Goal: Transaction & Acquisition: Purchase product/service

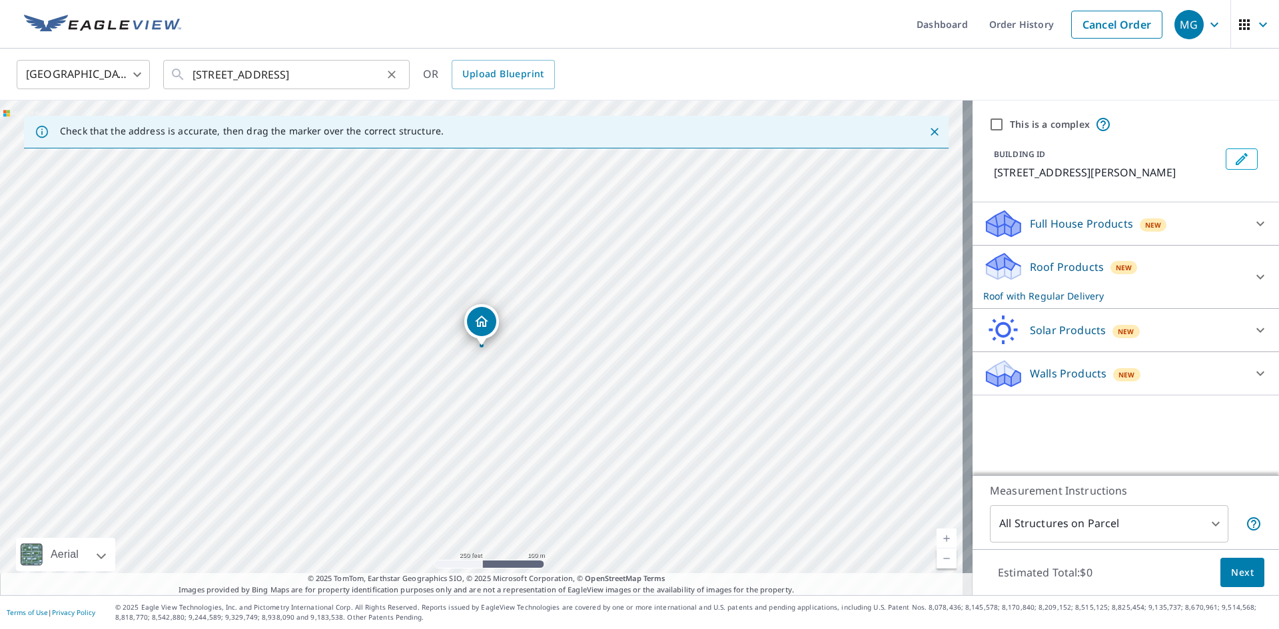
click at [393, 77] on icon "Clear" at bounding box center [391, 74] width 13 height 13
paste input "[STREET_ADDRESS][MEDICAL_DATA]"
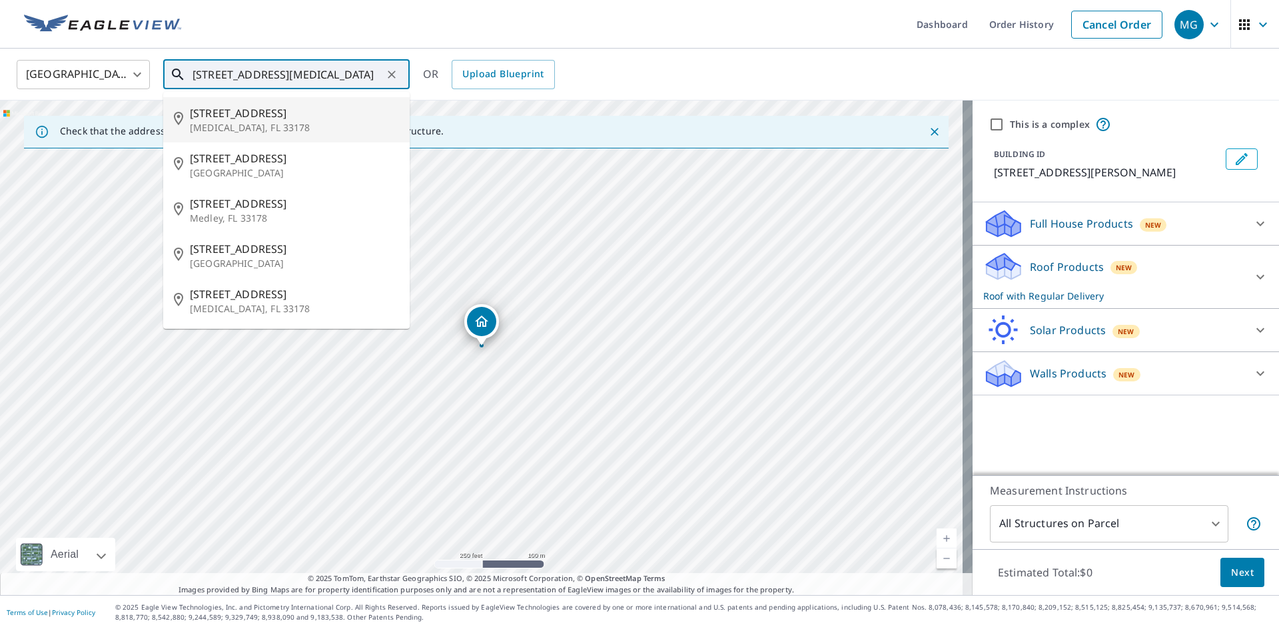
drag, startPoint x: 262, startPoint y: 76, endPoint x: 114, endPoint y: 67, distance: 148.1
click at [114, 67] on div "[GEOGRAPHIC_DATA] US ​ [STREET_ADDRESS][MEDICAL_DATA] ​ [STREET_ADDRESS][GEOGRA…" at bounding box center [635, 74] width 1256 height 31
click at [246, 121] on p "[MEDICAL_DATA], FL 33178" at bounding box center [294, 127] width 209 height 13
type input "[STREET_ADDRESS][MEDICAL_DATA]"
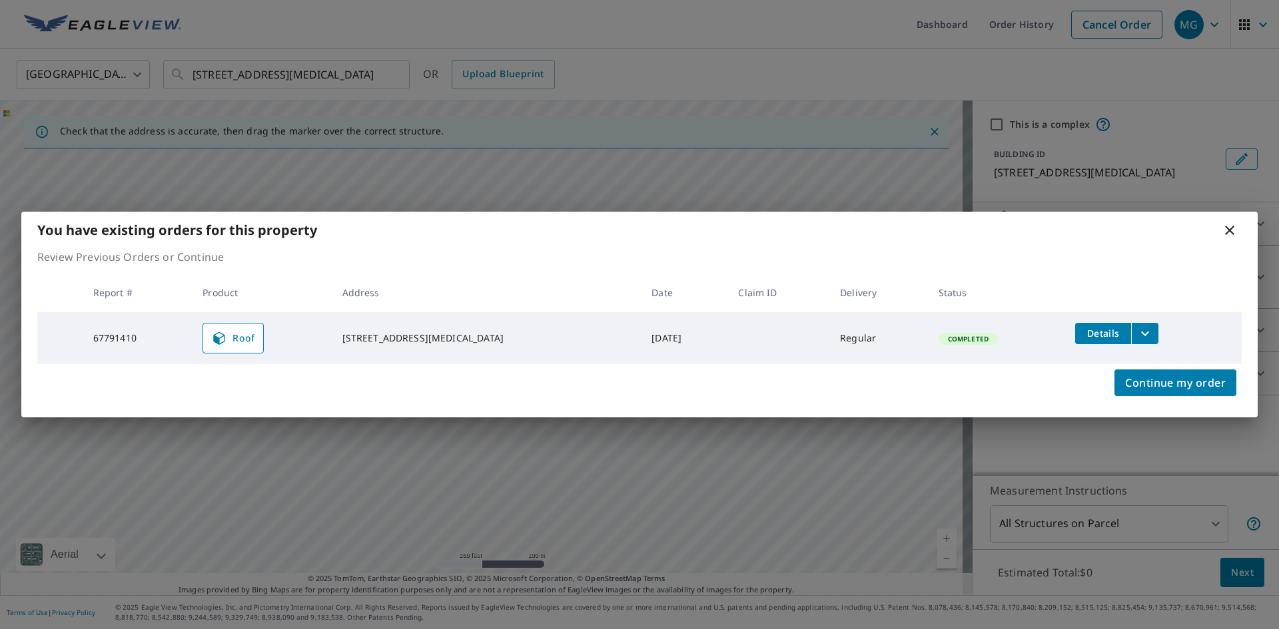
click at [1137, 330] on icon "filesDropdownBtn-67791410" at bounding box center [1145, 334] width 16 height 16
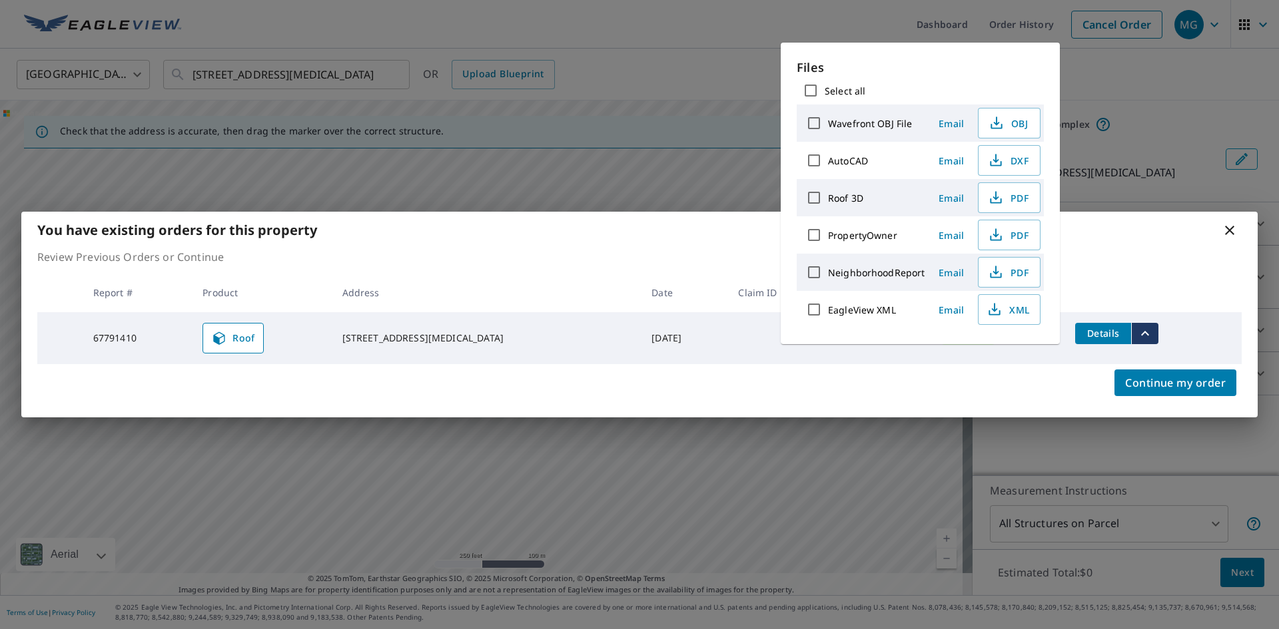
click at [813, 85] on input "Select all" at bounding box center [810, 91] width 28 height 28
checkbox input "true"
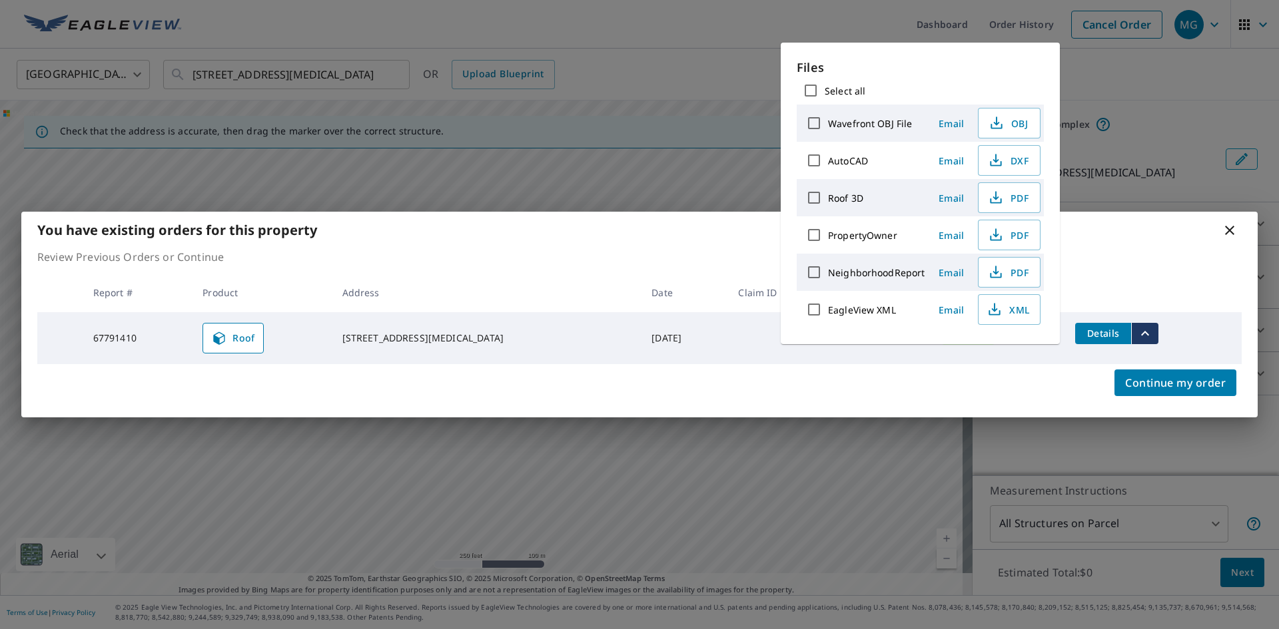
checkbox input "true"
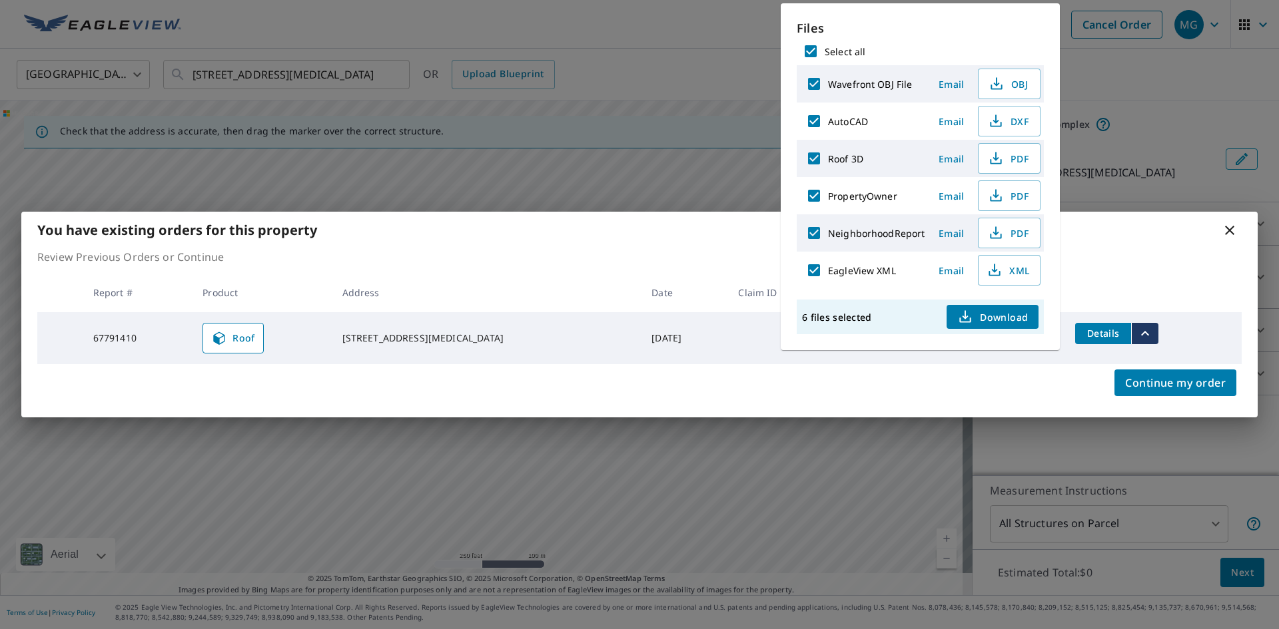
click at [1003, 321] on span "Download" at bounding box center [992, 317] width 71 height 16
click at [644, 45] on div "You have existing orders for this property Review Previous Orders or Continue R…" at bounding box center [639, 314] width 1279 height 629
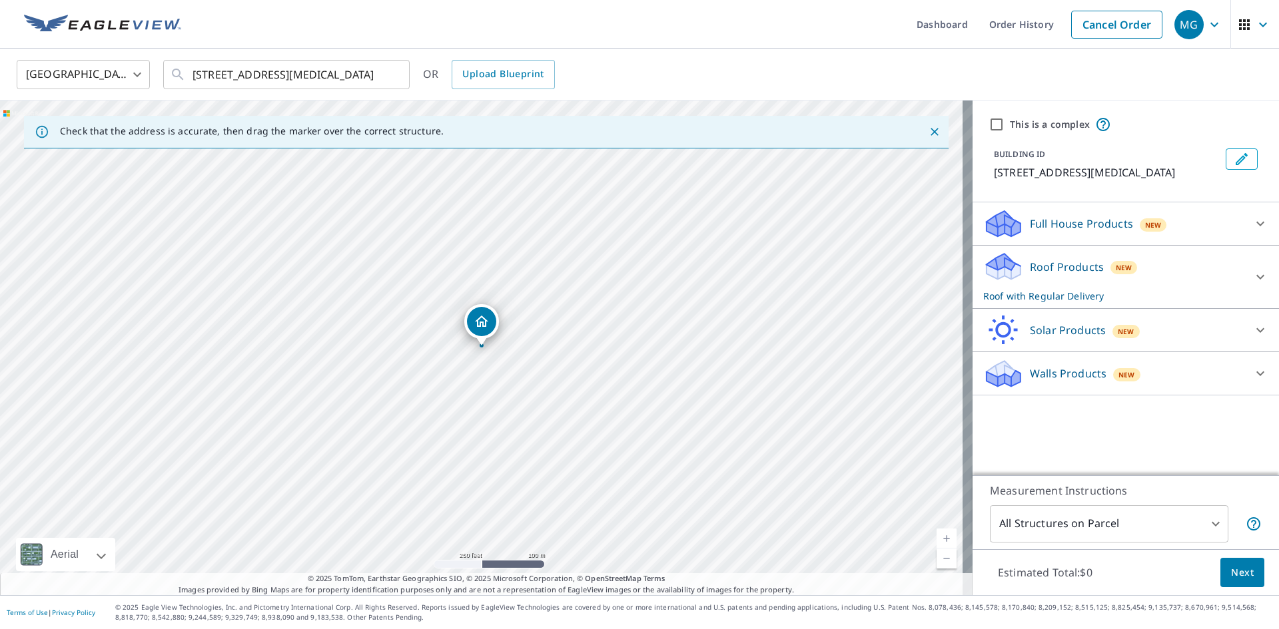
click at [135, 24] on img at bounding box center [102, 25] width 157 height 20
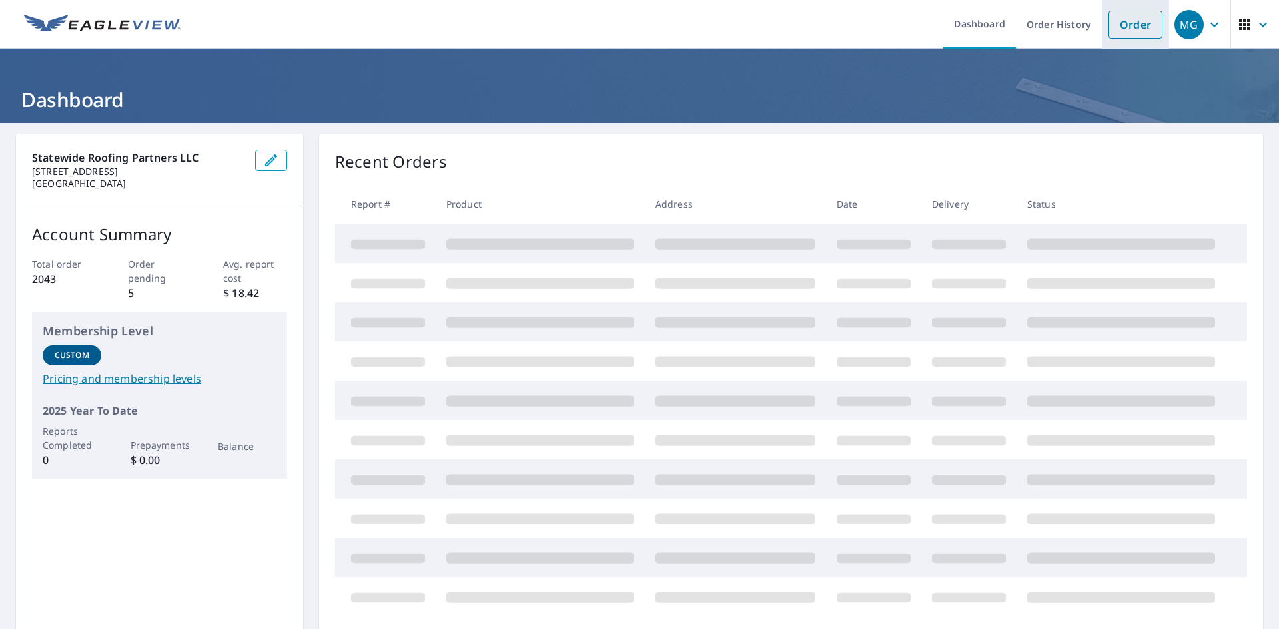
click at [1133, 30] on link "Order" at bounding box center [1135, 25] width 54 height 28
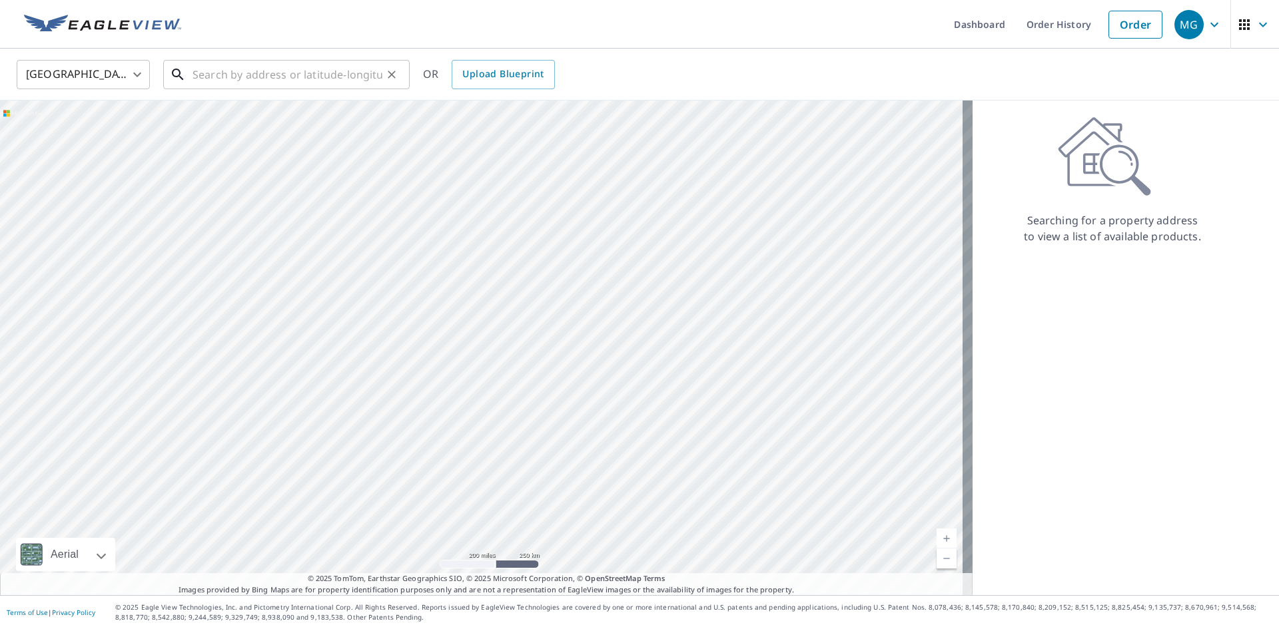
click at [200, 69] on input "text" at bounding box center [287, 74] width 190 height 37
paste input "[STREET_ADDRESS]"
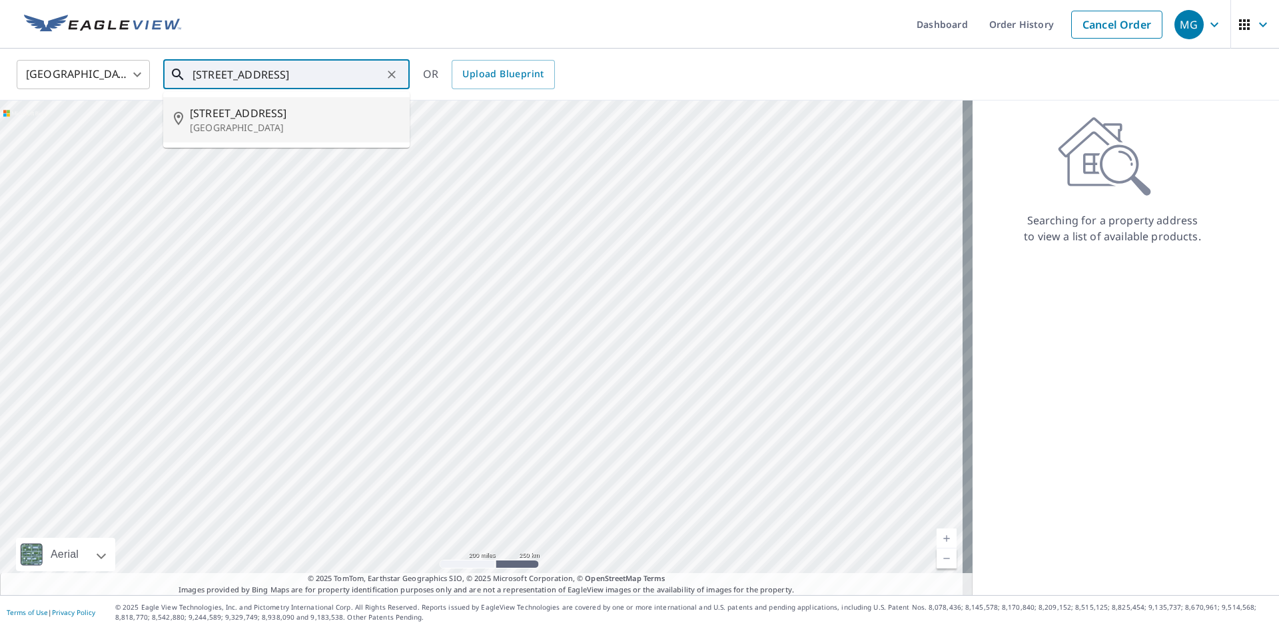
drag, startPoint x: 251, startPoint y: 79, endPoint x: 129, endPoint y: 75, distance: 121.9
click at [129, 75] on div "[GEOGRAPHIC_DATA] [GEOGRAPHIC_DATA] ​ [STREET_ADDRESS] ​ [STREET_ADDRESS] OR Up…" at bounding box center [635, 74] width 1256 height 31
click at [274, 111] on span "[STREET_ADDRESS]" at bounding box center [294, 113] width 209 height 16
type input "[STREET_ADDRESS]"
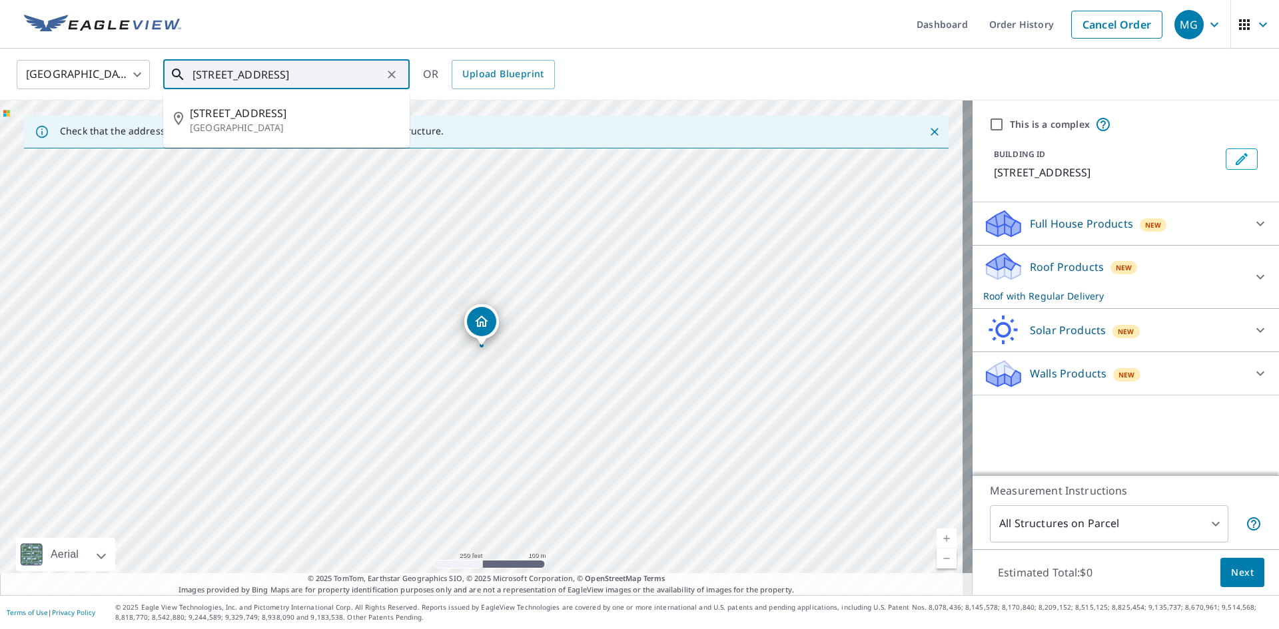
drag, startPoint x: 295, startPoint y: 77, endPoint x: 141, endPoint y: 78, distance: 154.5
click at [141, 78] on div "[GEOGRAPHIC_DATA] [GEOGRAPHIC_DATA] ​ [STREET_ADDRESS] ​ [STREET_ADDRESS] OR Up…" at bounding box center [635, 74] width 1256 height 31
drag, startPoint x: 328, startPoint y: 77, endPoint x: 493, endPoint y: 92, distance: 165.9
click at [493, 92] on div "[GEOGRAPHIC_DATA] [GEOGRAPHIC_DATA] ​ [STREET_ADDRESS] ​ [STREET_ADDRESS] OR Up…" at bounding box center [639, 75] width 1279 height 52
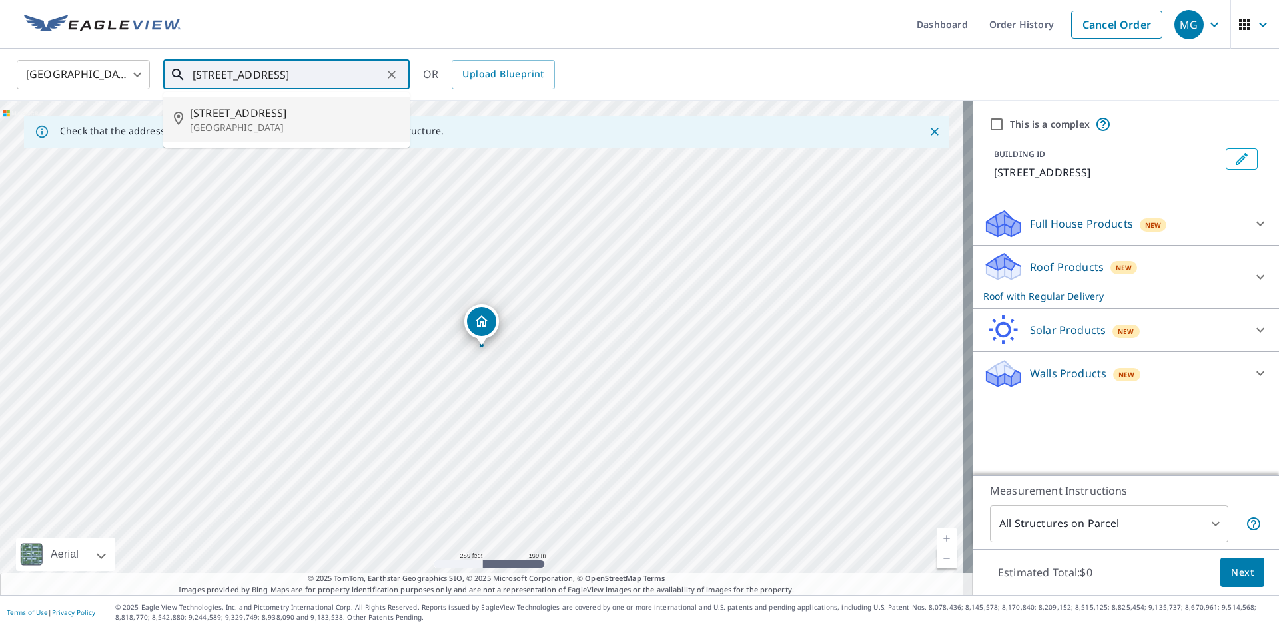
click at [264, 113] on span "[STREET_ADDRESS]" at bounding box center [294, 113] width 209 height 16
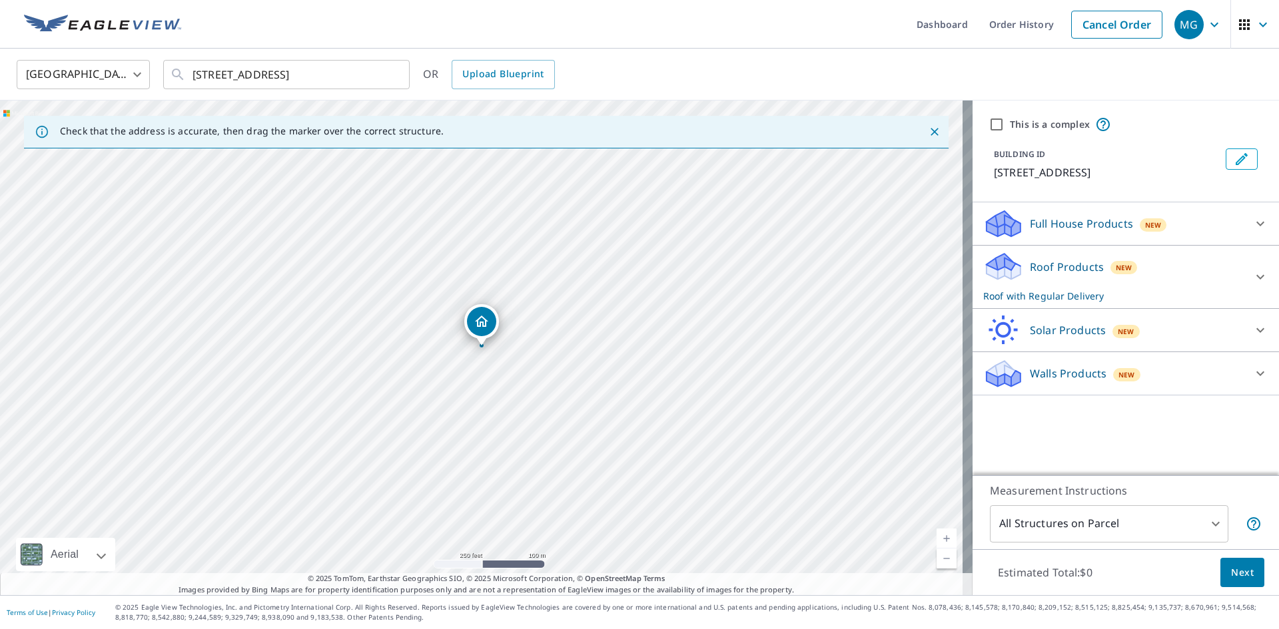
click at [1233, 565] on span "Next" at bounding box center [1242, 573] width 23 height 17
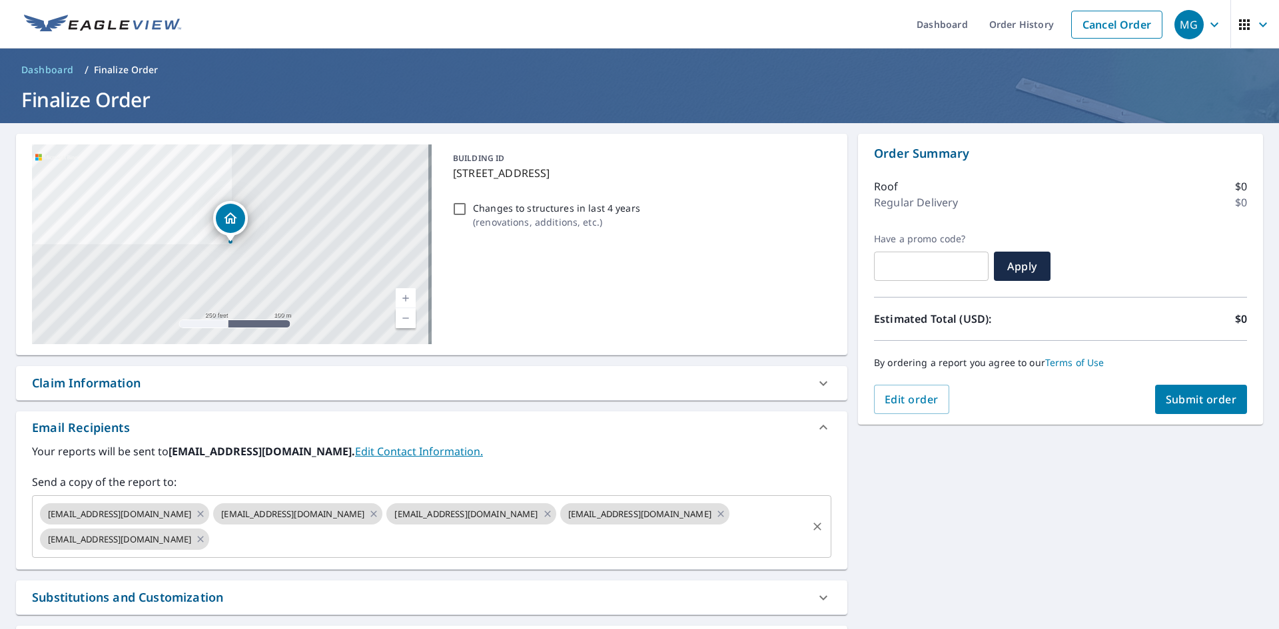
click at [533, 539] on input "text" at bounding box center [508, 539] width 594 height 25
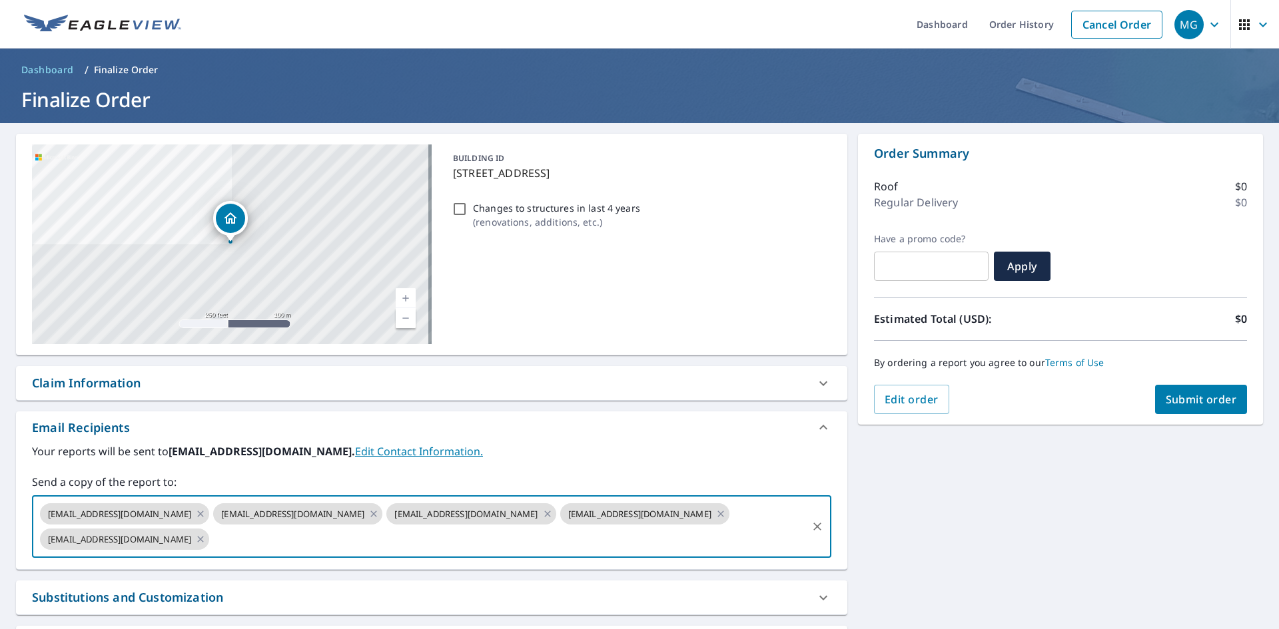
paste input "[EMAIL_ADDRESS][DOMAIN_NAME]"
type input "[EMAIL_ADDRESS][DOMAIN_NAME]"
click at [1171, 398] on span "Submit order" at bounding box center [1200, 399] width 71 height 15
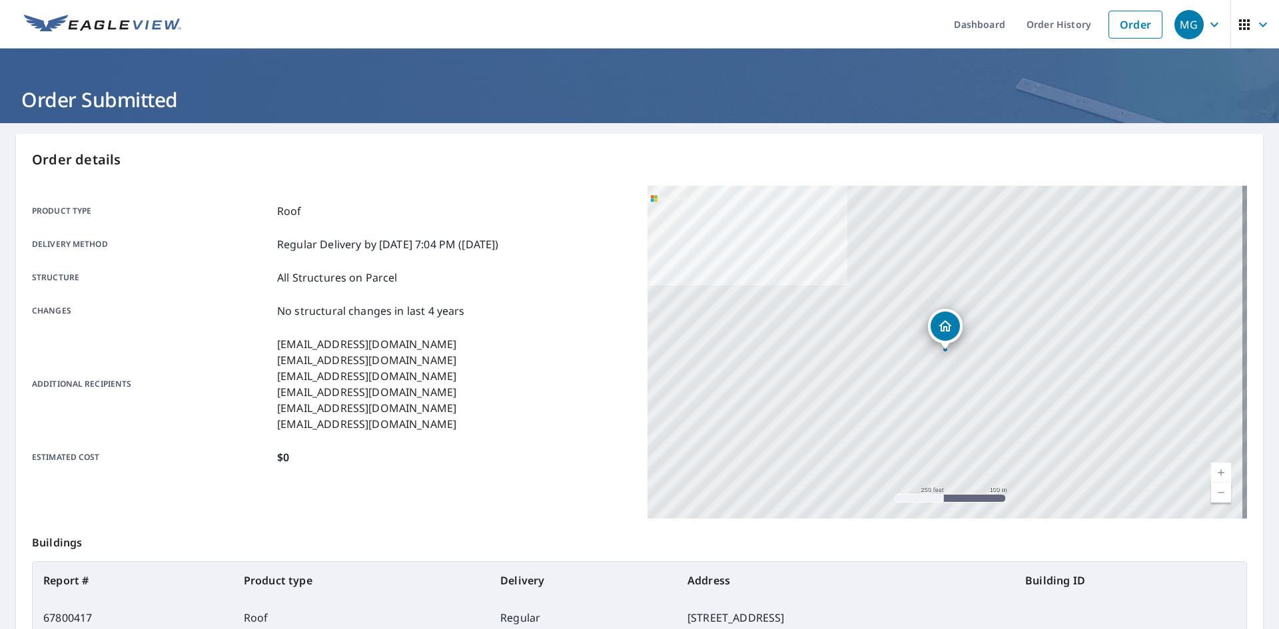
click at [281, 17] on ul "Dashboard Order History Order" at bounding box center [679, 24] width 980 height 49
